Goal: Task Accomplishment & Management: Use online tool/utility

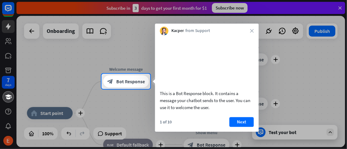
click at [249, 35] on div "This is a Bot Response block. It contains a message your chatbot sends to the u…" at bounding box center [207, 74] width 104 height 79
click at [253, 29] on icon "close" at bounding box center [252, 31] width 4 height 4
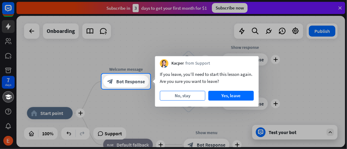
click at [188, 99] on button "No, stay" at bounding box center [182, 96] width 45 height 10
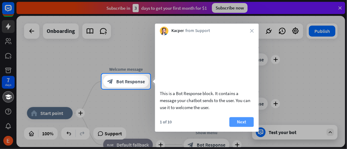
click at [241, 127] on button "Next" at bounding box center [242, 122] width 24 height 10
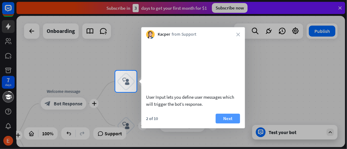
click at [232, 124] on button "Next" at bounding box center [228, 119] width 24 height 10
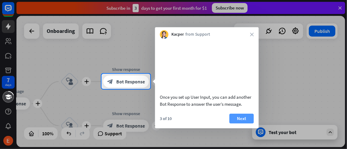
click at [237, 124] on button "Next" at bounding box center [242, 119] width 24 height 10
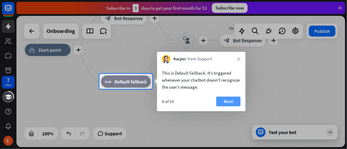
click at [225, 104] on button "Next" at bounding box center [228, 102] width 24 height 10
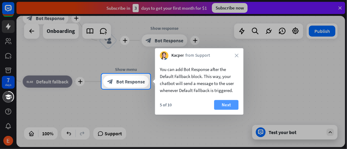
click at [226, 104] on button "Next" at bounding box center [226, 105] width 24 height 10
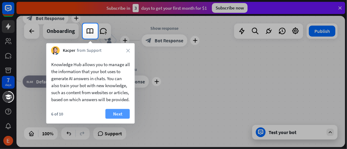
click at [121, 118] on button "Next" at bounding box center [118, 114] width 24 height 10
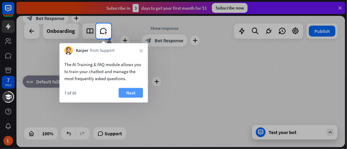
click at [126, 95] on button "Next" at bounding box center [131, 93] width 24 height 10
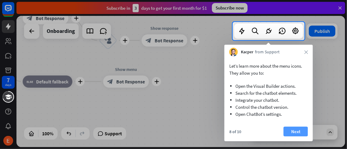
click at [293, 130] on button "Next" at bounding box center [296, 132] width 24 height 10
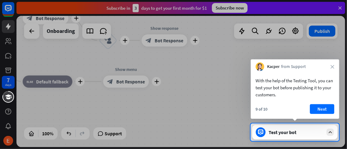
click at [321, 115] on div "9 of 10 Next" at bounding box center [295, 111] width 89 height 15
click at [320, 113] on button "Next" at bounding box center [323, 109] width 24 height 10
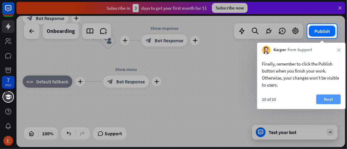
click at [329, 97] on button "Next" at bounding box center [329, 100] width 24 height 10
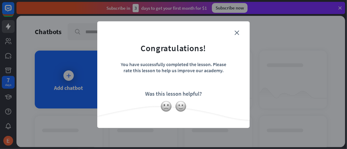
click at [235, 35] on form "Congratulations! You have successfully completed the lesson. Please rate this l…" at bounding box center [173, 65] width 137 height 73
click at [235, 33] on icon "close" at bounding box center [237, 33] width 5 height 5
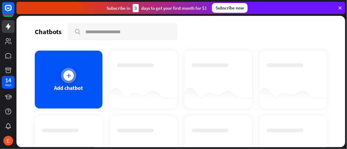
click at [67, 78] on div at bounding box center [69, 76] width 10 height 10
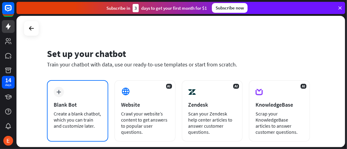
click at [56, 99] on div "plus Blank Bot Create a blank chatbot, which you can train and customize later." at bounding box center [77, 111] width 61 height 62
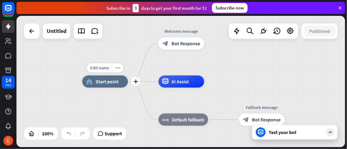
click at [93, 76] on div "home_2 Start point" at bounding box center [105, 82] width 46 height 12
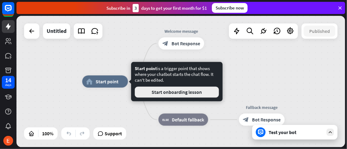
click at [183, 93] on button "Start onboarding lesson" at bounding box center [177, 92] width 84 height 11
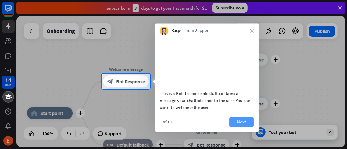
click at [244, 127] on button "Next" at bounding box center [242, 122] width 24 height 10
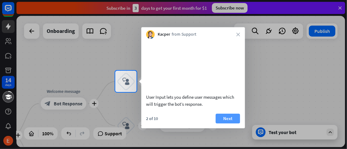
click at [217, 124] on button "Next" at bounding box center [228, 119] width 24 height 10
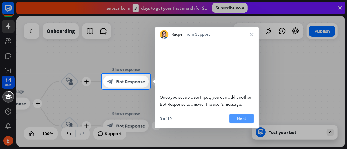
click at [236, 124] on button "Next" at bounding box center [242, 119] width 24 height 10
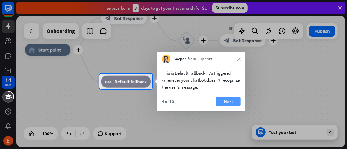
click at [227, 97] on button "Next" at bounding box center [228, 102] width 24 height 10
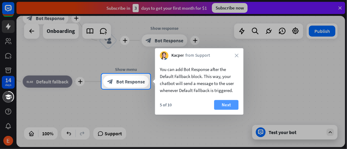
click at [232, 101] on button "Next" at bounding box center [226, 105] width 24 height 10
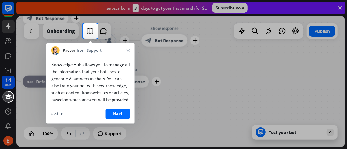
click at [110, 115] on div "Knowledge Hub allows you to manage all the information that your bot uses to ge…" at bounding box center [90, 89] width 89 height 69
click at [119, 119] on button "Next" at bounding box center [118, 114] width 24 height 10
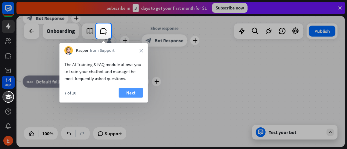
click at [133, 88] on button "Next" at bounding box center [131, 93] width 24 height 10
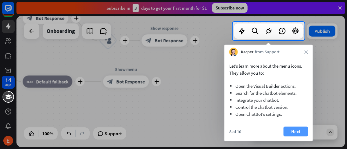
click at [294, 132] on button "Next" at bounding box center [296, 132] width 24 height 10
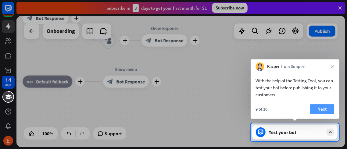
click at [324, 105] on button "Next" at bounding box center [323, 109] width 24 height 10
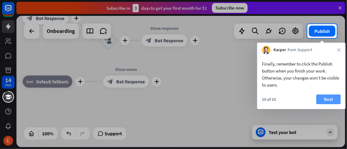
click at [330, 97] on button "Next" at bounding box center [329, 100] width 24 height 10
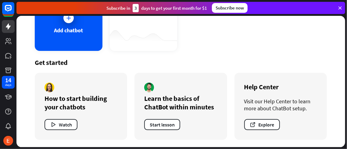
scroll to position [56, 0]
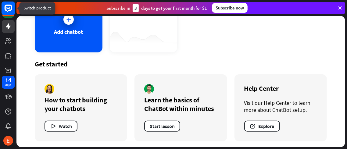
click at [5, 9] on icon at bounding box center [8, 8] width 7 height 7
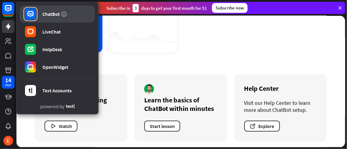
click at [47, 17] on link "ChatBot" at bounding box center [57, 13] width 75 height 17
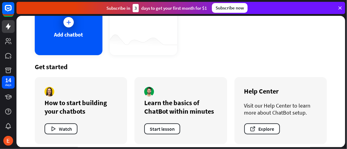
scroll to position [0, 0]
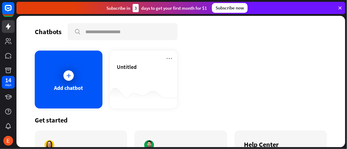
click at [340, 7] on icon at bounding box center [340, 7] width 5 height 5
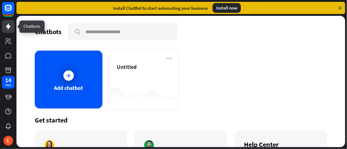
click at [8, 24] on icon at bounding box center [8, 27] width 5 height 6
click at [24, 22] on div "Chatbots search Add chatbot Untitled Get started How to start building your cha…" at bounding box center [180, 82] width 329 height 132
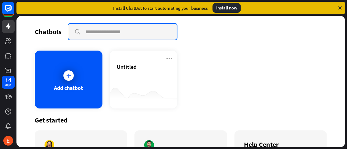
click at [98, 29] on input "text" at bounding box center [122, 32] width 109 height 16
paste input "**********"
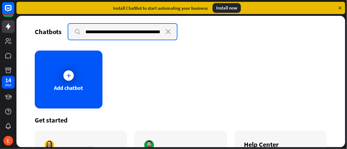
scroll to position [0, 474]
type input "**********"
click at [82, 35] on input "**********" at bounding box center [122, 32] width 109 height 16
click at [79, 33] on input "**********" at bounding box center [122, 32] width 109 height 16
click at [76, 30] on input "**********" at bounding box center [122, 32] width 109 height 16
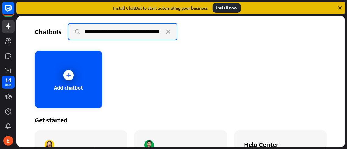
click at [76, 30] on input "**********" at bounding box center [122, 32] width 109 height 16
click at [86, 31] on input "**********" at bounding box center [122, 32] width 109 height 16
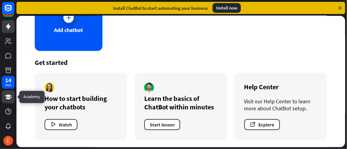
scroll to position [0, 0]
click at [12, 100] on icon at bounding box center [8, 96] width 7 height 7
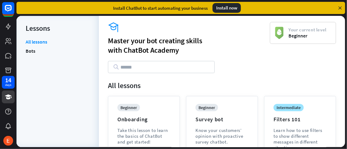
click at [36, 49] on li "Bots" at bounding box center [58, 50] width 64 height 9
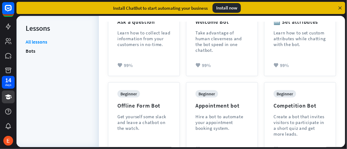
scroll to position [182, 0]
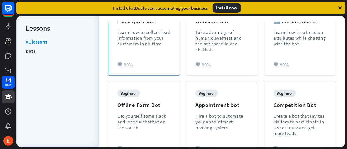
click at [122, 31] on div "Learn how to collect lead information from your customers in no-time." at bounding box center [144, 37] width 53 height 17
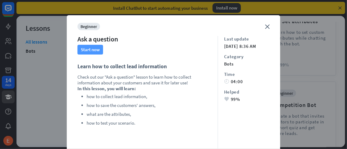
click at [101, 49] on button "Start now" at bounding box center [91, 50] width 26 height 10
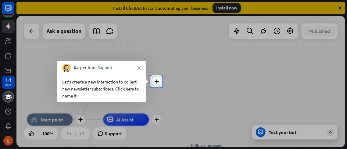
click at [160, 72] on div at bounding box center [173, 37] width 347 height 75
click at [159, 78] on div "plus" at bounding box center [156, 81] width 9 height 9
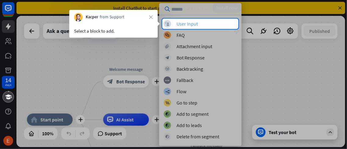
click at [185, 25] on div "User Input" at bounding box center [187, 24] width 21 height 6
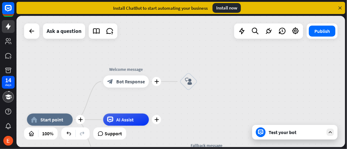
click at [182, 5] on div "14 days close Product Help First steps Get started with ChatBot Help Center Fol…" at bounding box center [173, 74] width 347 height 149
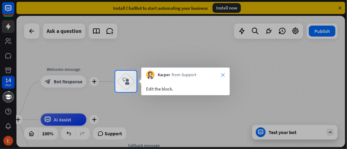
click at [222, 75] on icon "close" at bounding box center [223, 75] width 4 height 4
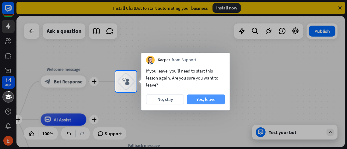
click at [201, 99] on button "Yes, leave" at bounding box center [206, 100] width 38 height 10
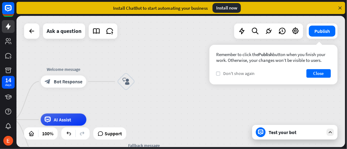
click at [218, 75] on icon "check" at bounding box center [218, 73] width 3 height 3
click at [321, 71] on button "Close" at bounding box center [319, 73] width 24 height 9
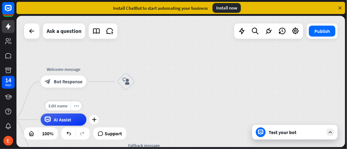
click at [64, 122] on span "AI Assist" at bounding box center [62, 120] width 17 height 6
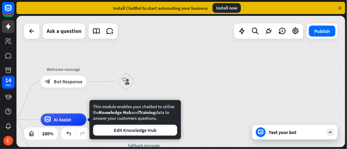
click at [135, 74] on div "Edit name more_horiz plus block_user_input" at bounding box center [126, 82] width 18 height 18
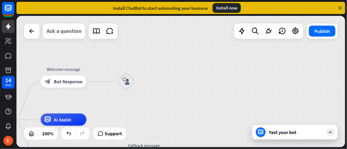
click at [66, 31] on div "Ask a question" at bounding box center [64, 31] width 35 height 15
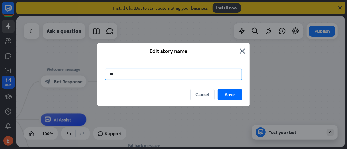
type input "*"
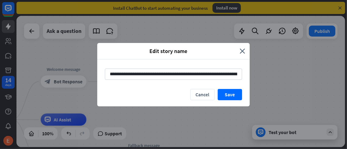
scroll to position [0, 124]
type input "**********"
click at [231, 96] on button "Save" at bounding box center [230, 94] width 24 height 11
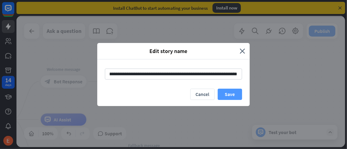
scroll to position [0, 0]
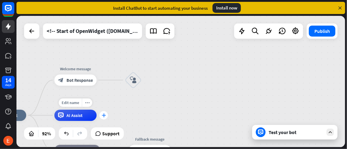
click at [104, 117] on icon "plus" at bounding box center [104, 116] width 4 height 4
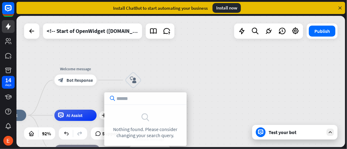
type input "**********"
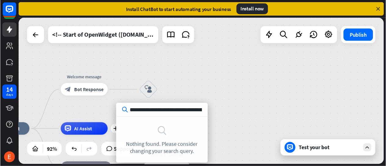
scroll to position [0, 2481]
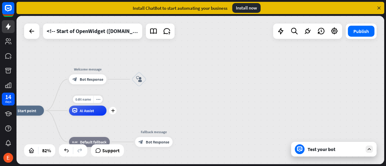
click at [84, 110] on span "AI Assist" at bounding box center [87, 110] width 14 height 5
click at [243, 63] on div "home_2 Start point Welcome message block_bot_response Bot Response block_user_i…" at bounding box center [200, 90] width 368 height 148
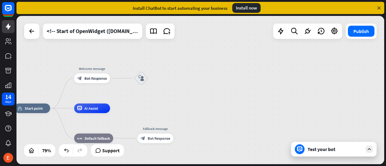
click at [314, 149] on div "Test your bot" at bounding box center [335, 149] width 55 height 6
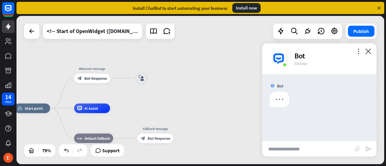
click at [310, 148] on input "text" at bounding box center [308, 148] width 93 height 15
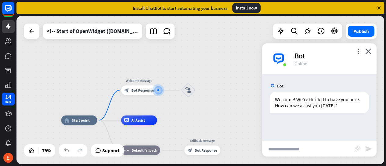
paste input "**********"
type input "**********"
click at [347, 147] on icon "send" at bounding box center [368, 148] width 7 height 7
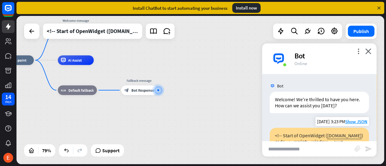
scroll to position [0, 0]
click at [285, 149] on input "text" at bounding box center [308, 148] width 93 height 15
paste input "**********"
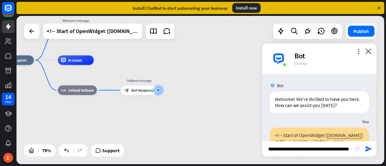
scroll to position [0, 427]
type input "**********"
click at [347, 148] on icon "send" at bounding box center [368, 148] width 7 height 7
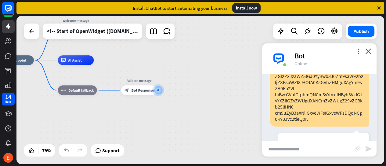
scroll to position [390, 0]
click at [347, 48] on div "more_vert close Bot Online" at bounding box center [319, 58] width 115 height 31
click at [347, 50] on icon "more_vert" at bounding box center [359, 51] width 6 height 6
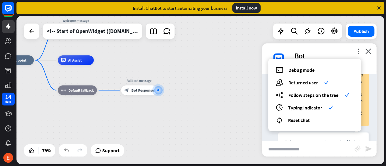
click at [304, 66] on div "debug Debug mode users Returned user check builder_tree Follow steps on the tre…" at bounding box center [314, 95] width 93 height 72
click at [305, 70] on span "Debug mode" at bounding box center [302, 70] width 26 height 6
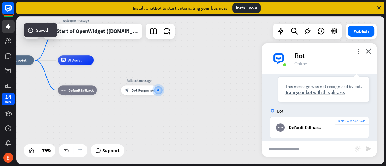
scroll to position [609, 0]
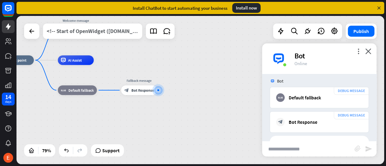
click at [102, 33] on div "<!-- Start of OpenWidget ([DOMAIN_NAME]) code --> <script> window.__ow = window…" at bounding box center [93, 31] width 92 height 15
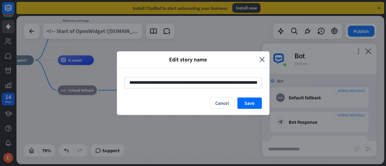
scroll to position [0, 122]
click at [265, 57] on icon "close" at bounding box center [262, 59] width 5 height 7
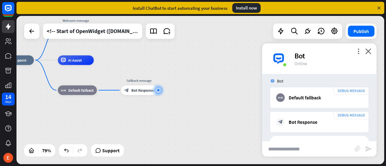
scroll to position [0, 0]
click at [9, 28] on icon at bounding box center [8, 26] width 7 height 7
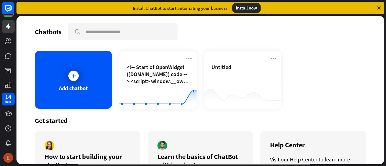
click at [8, 149] on img at bounding box center [8, 158] width 10 height 10
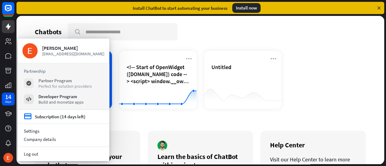
click at [45, 83] on div "Perfect for solution providers" at bounding box center [64, 85] width 53 height 5
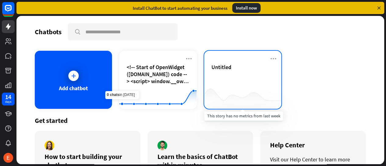
scroll to position [41, 0]
